Goal: Find contact information: Find contact information

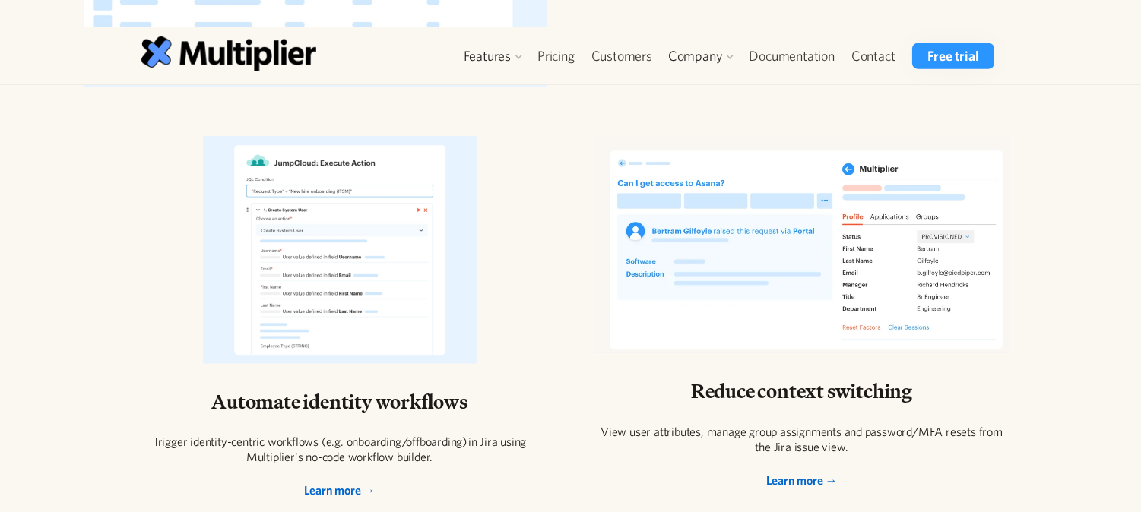
scroll to position [3362, 0]
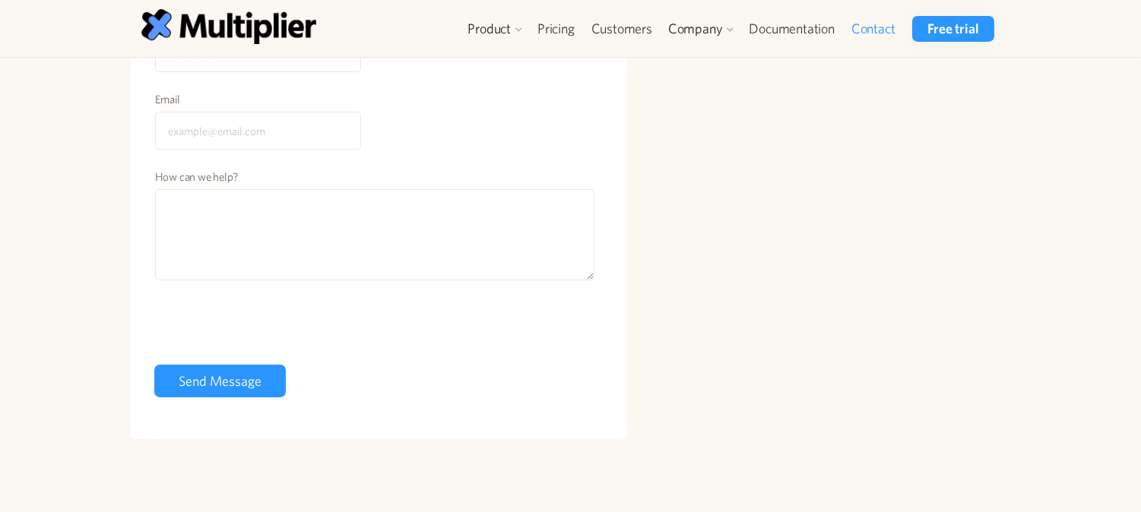
scroll to position [337, 0]
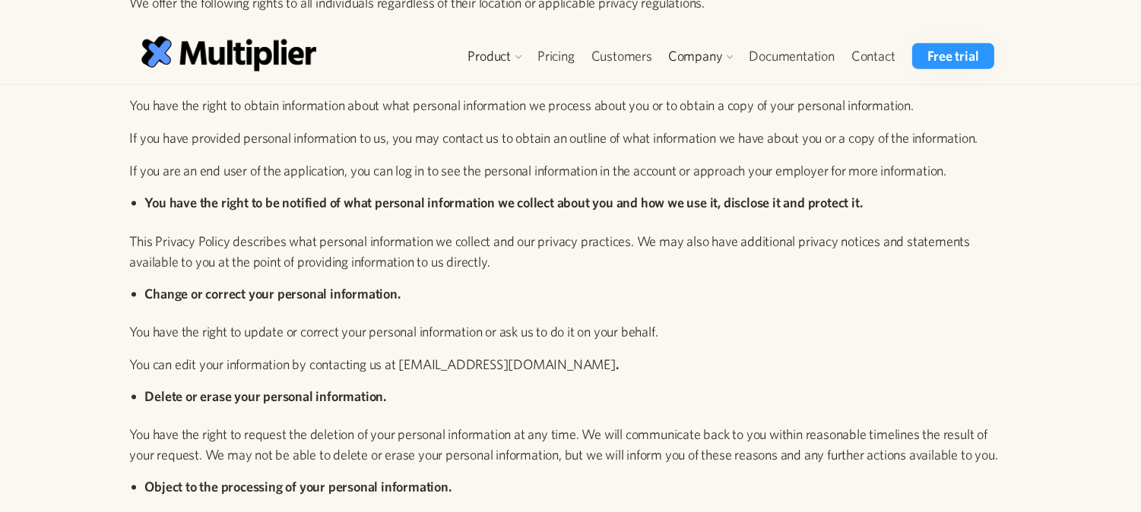
drag, startPoint x: 549, startPoint y: 255, endPoint x: 403, endPoint y: 255, distance: 145.9
click at [403, 354] on p "You can edit your information by contacting us at [EMAIL_ADDRESS][DOMAIN_NAME] ." at bounding box center [565, 364] width 870 height 21
drag, startPoint x: 549, startPoint y: 253, endPoint x: 403, endPoint y: 255, distance: 145.9
click at [403, 354] on p "You can edit your information by contacting us at [EMAIL_ADDRESS][DOMAIN_NAME] ." at bounding box center [565, 364] width 870 height 21
copy p "[EMAIL_ADDRESS][DOMAIN_NAME]"
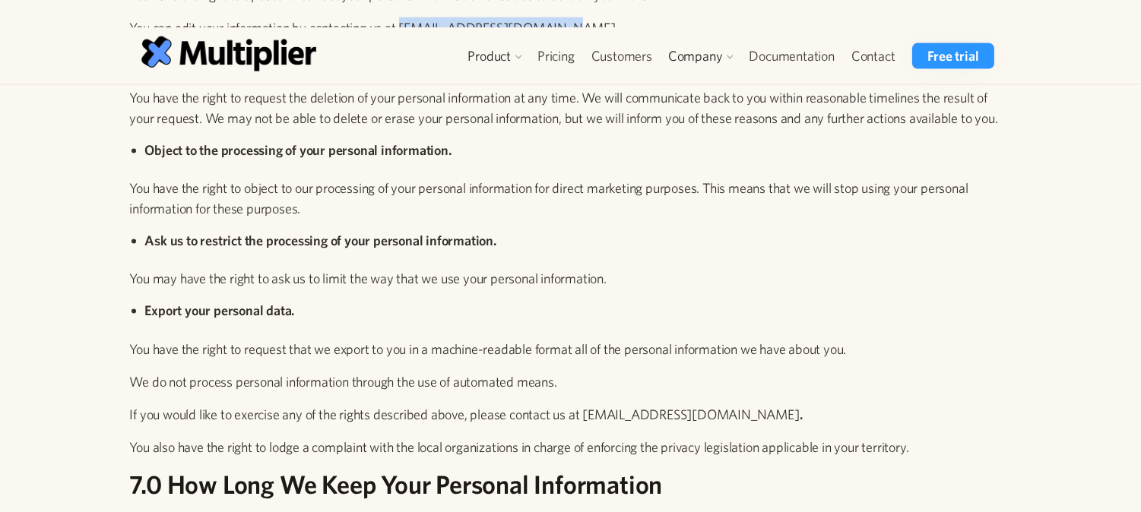
scroll to position [4070, 0]
